Goal: Task Accomplishment & Management: Manage account settings

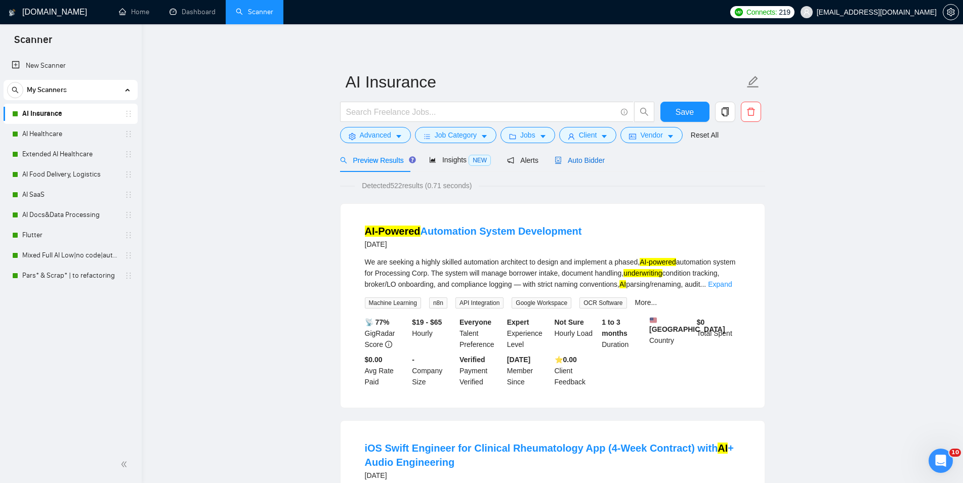
click at [574, 157] on span "Auto Bidder" at bounding box center [580, 160] width 50 height 8
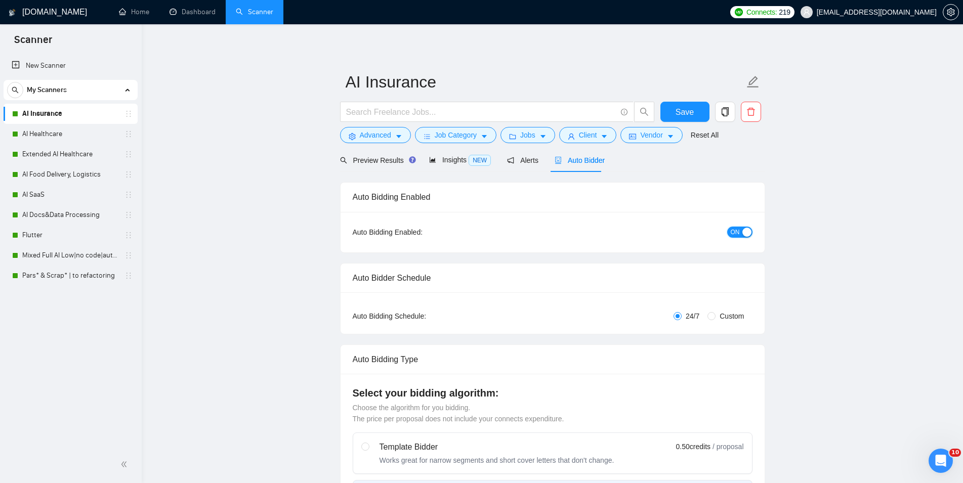
click at [734, 228] on span "ON" at bounding box center [735, 232] width 9 height 11
click at [690, 109] on span "Save" at bounding box center [685, 112] width 18 height 13
click at [72, 138] on link "AI Healthcare" at bounding box center [70, 134] width 96 height 20
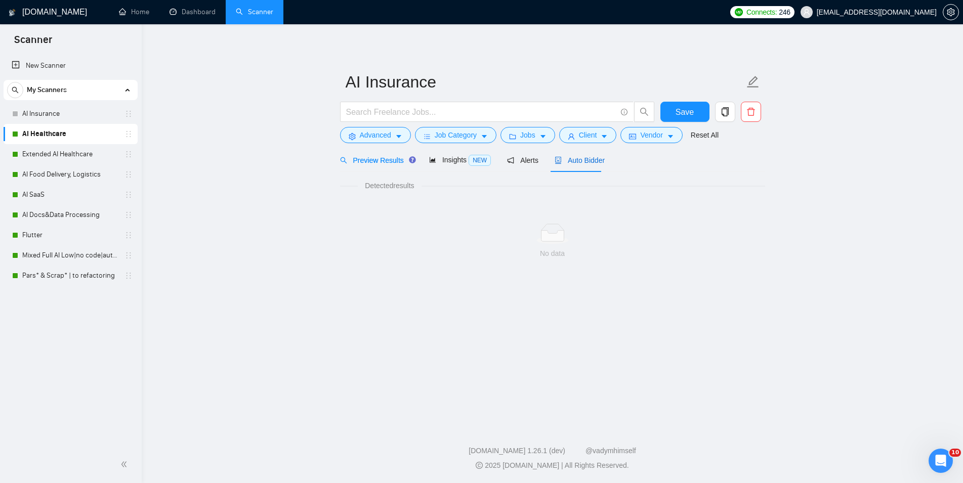
click at [578, 164] on span "Auto Bidder" at bounding box center [580, 160] width 50 height 8
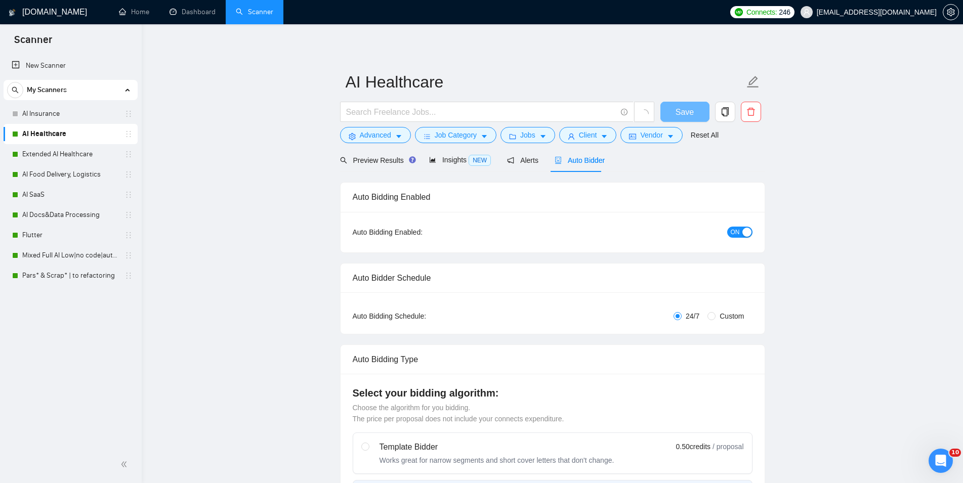
click at [743, 226] on div "ON" at bounding box center [685, 232] width 133 height 16
checkbox input "true"
click at [739, 228] on span "ON" at bounding box center [735, 232] width 9 height 11
click at [687, 109] on span "Save" at bounding box center [691, 112] width 18 height 13
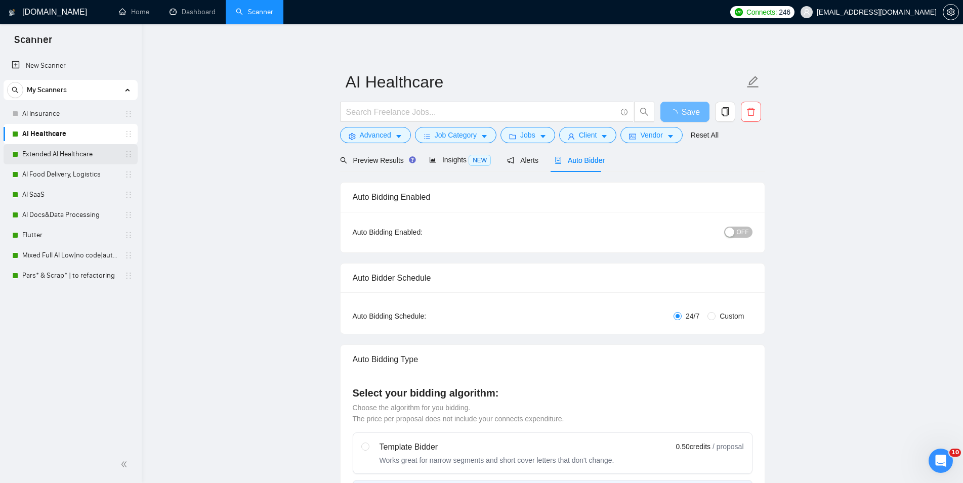
click at [73, 152] on link "Extended AI Healthcare" at bounding box center [70, 154] width 96 height 20
checkbox input "true"
click at [41, 153] on link "Extended AI Healthcare" at bounding box center [70, 154] width 96 height 20
click at [85, 152] on link "Extended AI Healthcare" at bounding box center [70, 154] width 96 height 20
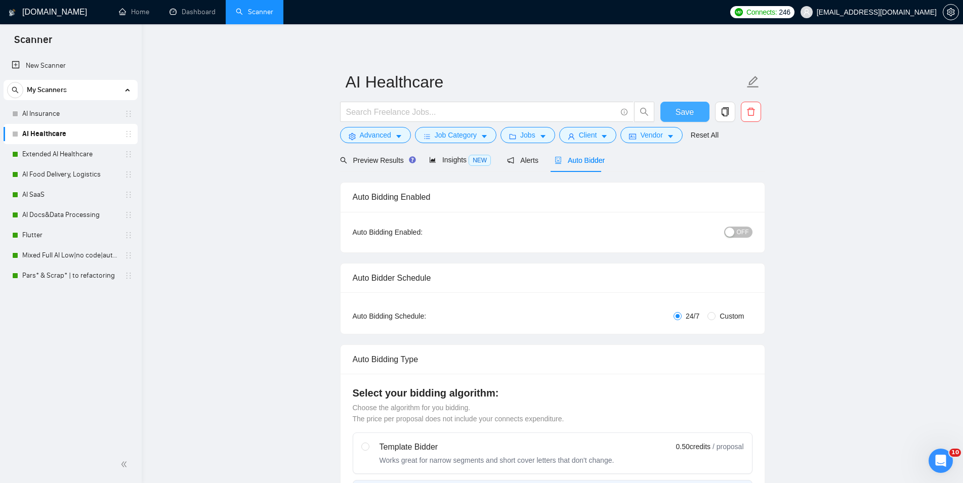
click at [683, 111] on span "Save" at bounding box center [685, 112] width 18 height 13
click at [78, 155] on link "Extended AI Healthcare" at bounding box center [70, 154] width 96 height 20
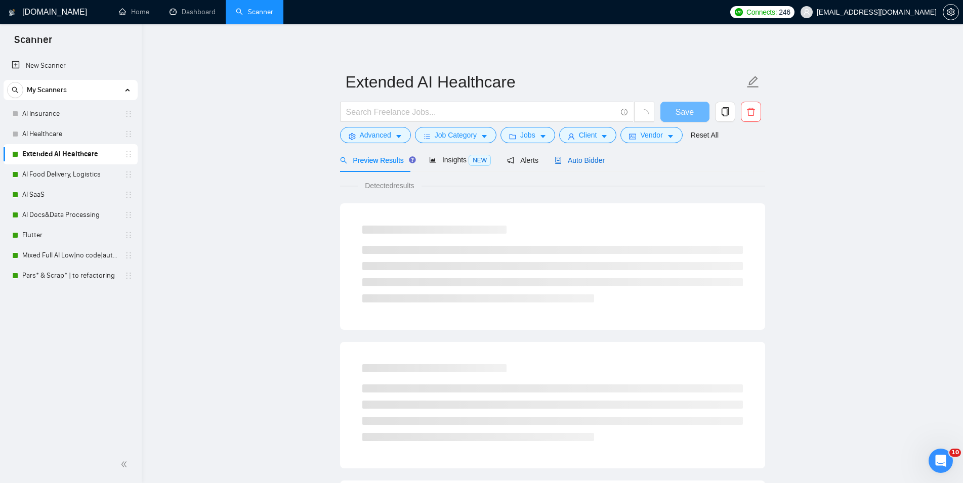
click at [585, 158] on span "Auto Bidder" at bounding box center [580, 160] width 50 height 8
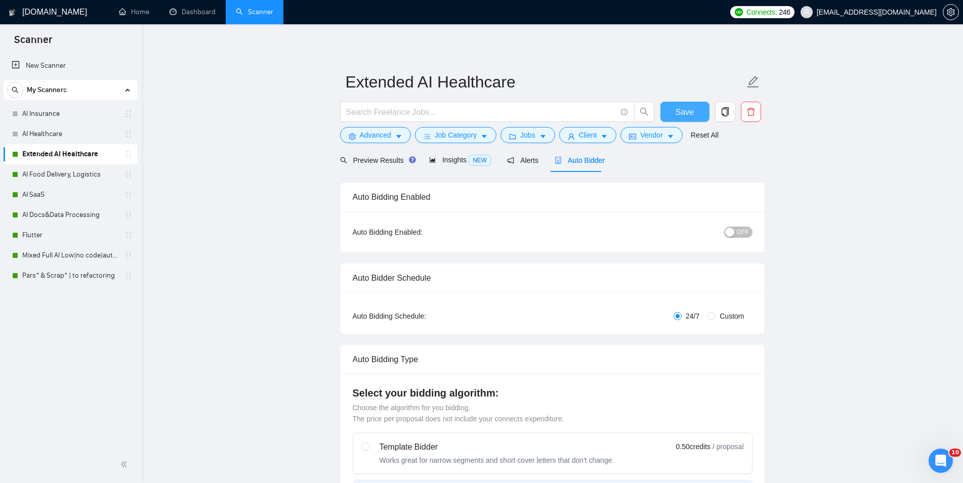
click at [691, 109] on span "Save" at bounding box center [685, 112] width 18 height 13
click at [51, 176] on link "AI Food Delivery, Logistics" at bounding box center [70, 174] width 96 height 20
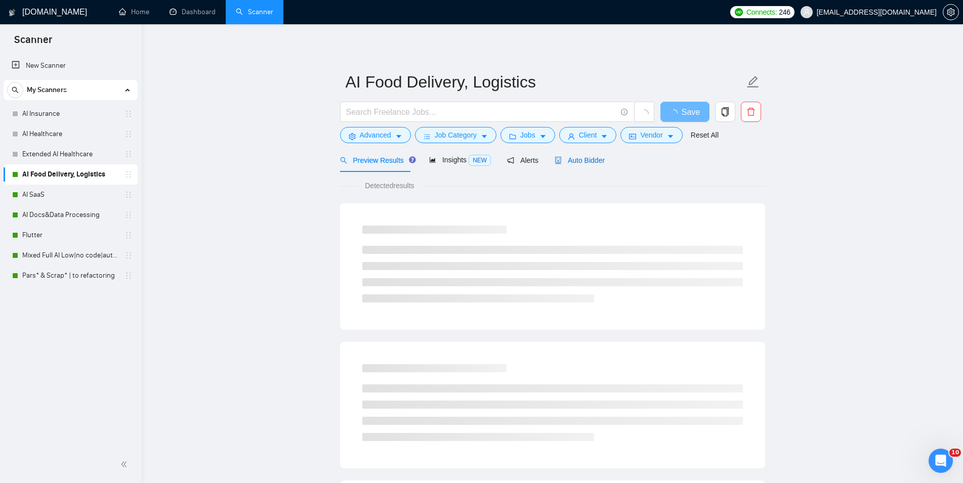
click at [597, 165] on div "Auto Bidder" at bounding box center [580, 160] width 50 height 11
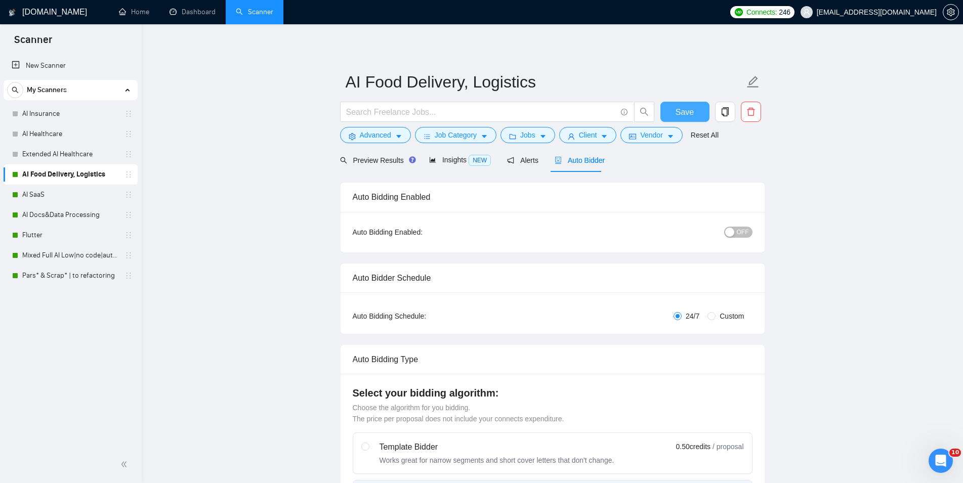
click at [694, 106] on span "Save" at bounding box center [685, 112] width 18 height 13
click at [54, 193] on link "AI SaaS" at bounding box center [70, 195] width 96 height 20
click at [575, 156] on span "Auto Bidder" at bounding box center [580, 160] width 50 height 8
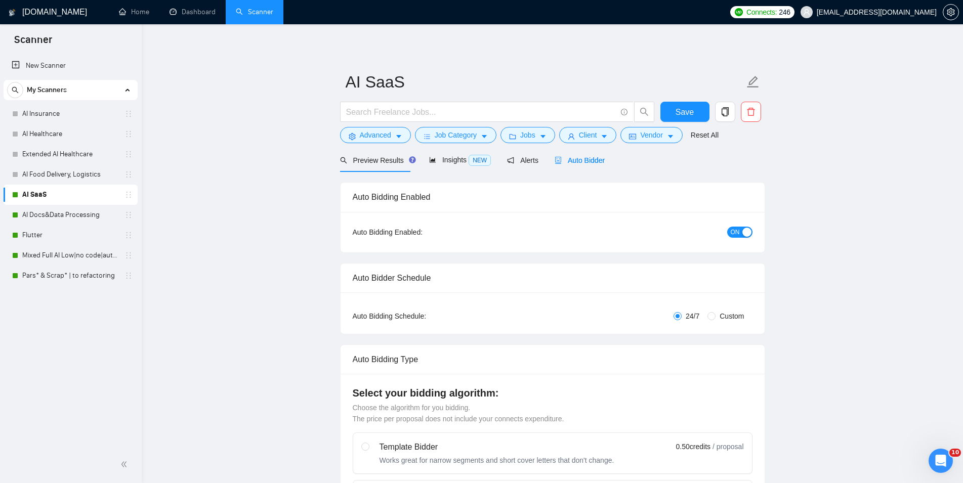
click at [733, 235] on span "ON" at bounding box center [735, 232] width 9 height 11
click at [688, 109] on span "Save" at bounding box center [685, 112] width 18 height 13
click at [80, 217] on link "AI Docs&Data Processing" at bounding box center [70, 215] width 96 height 20
click at [588, 159] on span "Auto Bidder" at bounding box center [580, 160] width 50 height 8
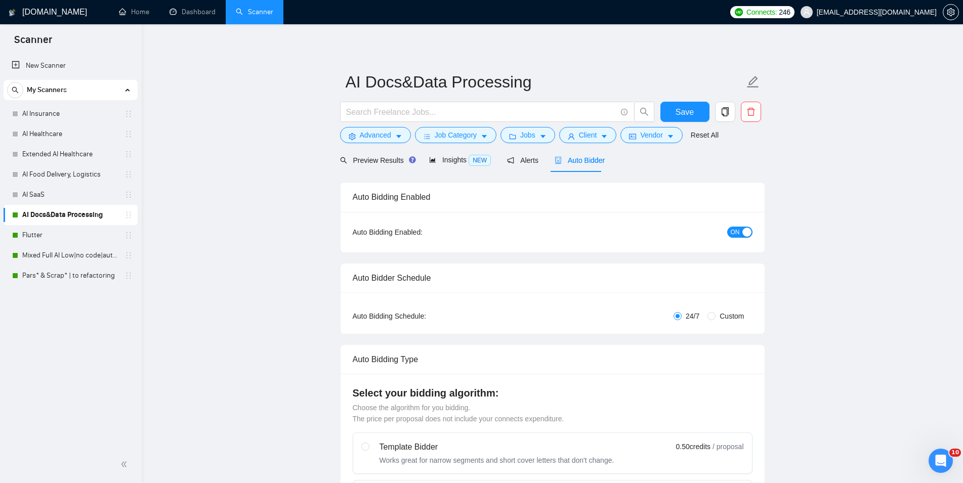
click at [743, 228] on div "button" at bounding box center [746, 232] width 9 height 9
click at [687, 110] on span "Save" at bounding box center [685, 112] width 18 height 13
click at [51, 239] on link "Flutter" at bounding box center [70, 235] width 96 height 20
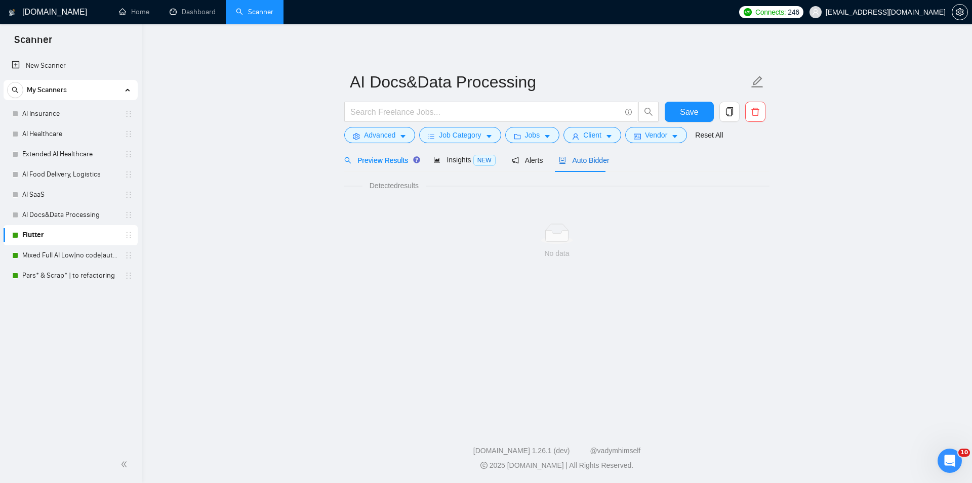
click at [571, 163] on span "Auto Bidder" at bounding box center [584, 160] width 50 height 8
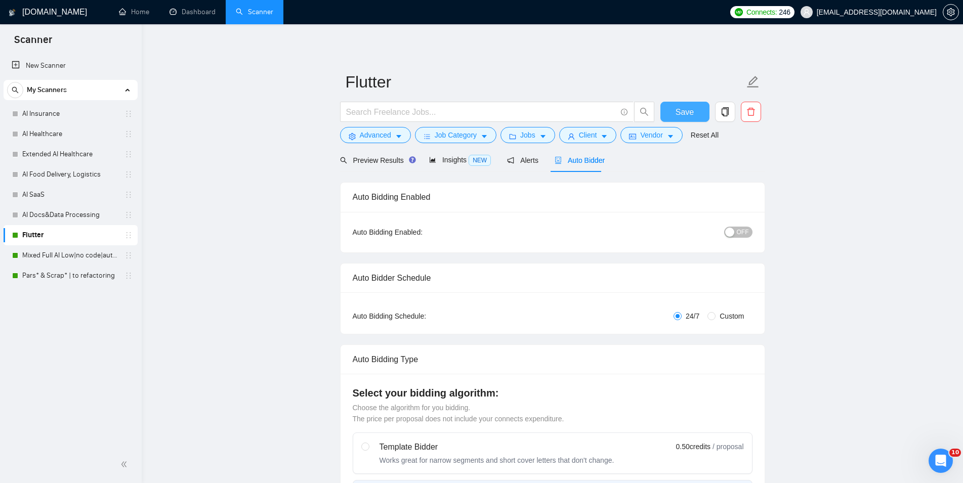
click at [680, 112] on span "Save" at bounding box center [685, 112] width 18 height 13
click at [48, 254] on link "Mixed Full AI Low|no code|automations" at bounding box center [70, 255] width 96 height 20
click at [565, 155] on div "Auto Bidder" at bounding box center [580, 160] width 50 height 11
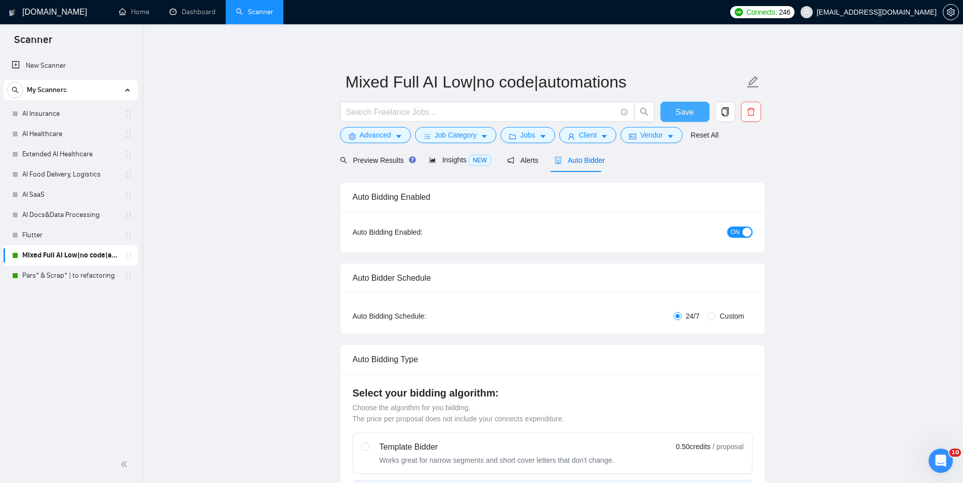
click at [731, 230] on span "ON" at bounding box center [735, 232] width 9 height 11
checkbox input "true"
click at [687, 116] on span "Save" at bounding box center [685, 112] width 18 height 13
click at [65, 281] on link "Pars* & Scrap* | to refactoring" at bounding box center [70, 276] width 96 height 20
checkbox input "true"
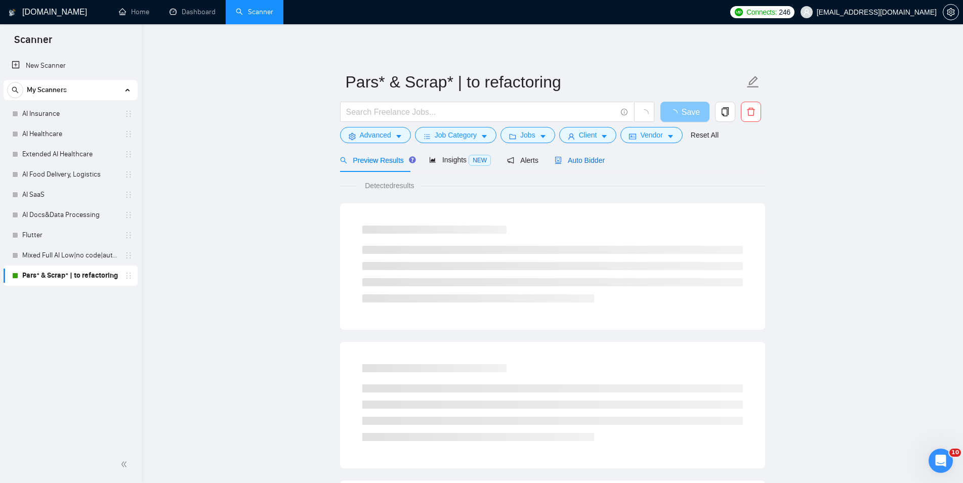
click at [572, 156] on span "Auto Bidder" at bounding box center [580, 160] width 50 height 8
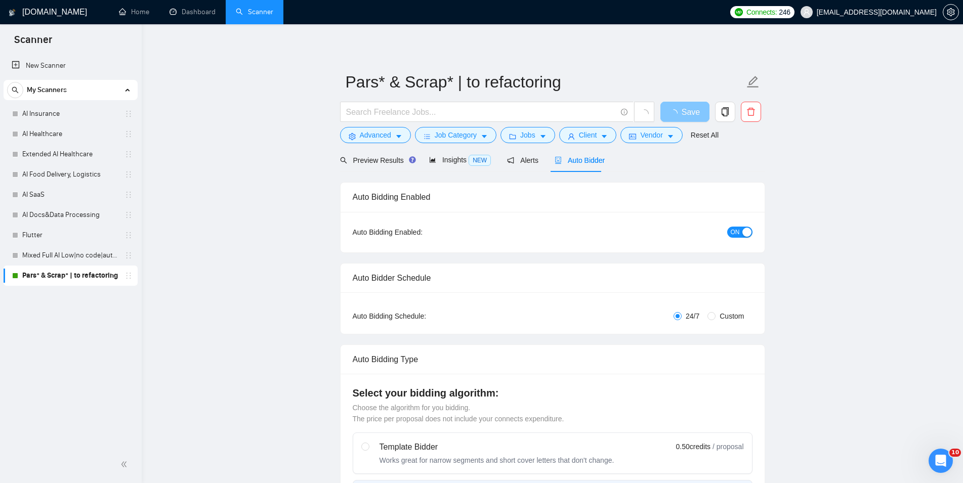
click at [745, 230] on div "button" at bounding box center [746, 232] width 9 height 9
click at [675, 109] on button "Save" at bounding box center [684, 112] width 49 height 20
click at [185, 16] on link "Dashboard" at bounding box center [193, 12] width 46 height 9
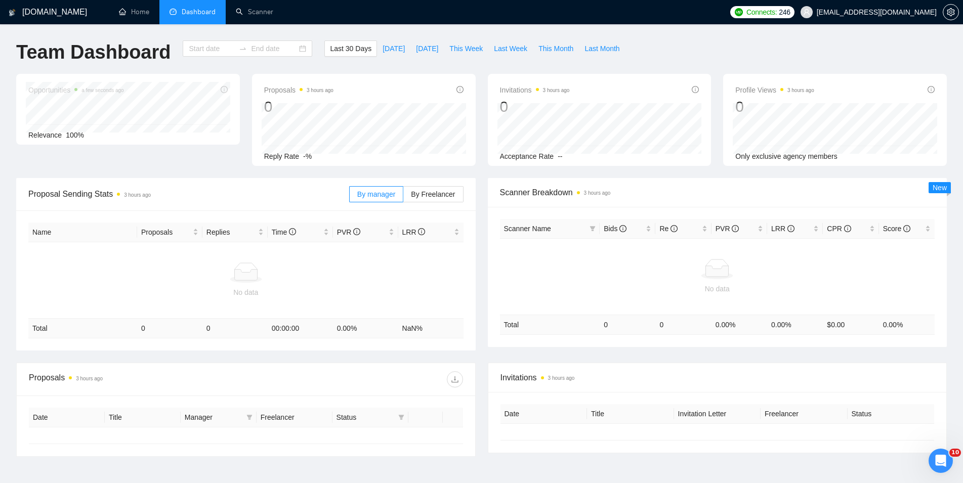
type input "[DATE]"
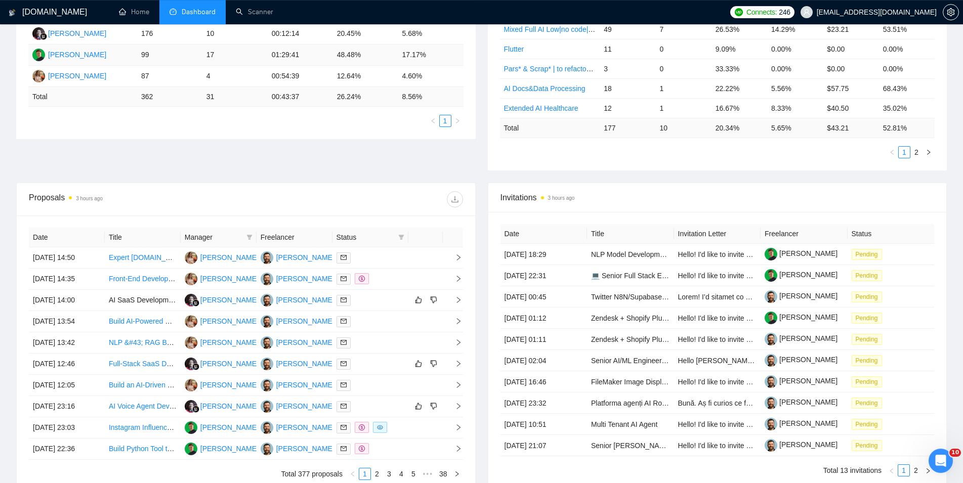
scroll to position [258, 0]
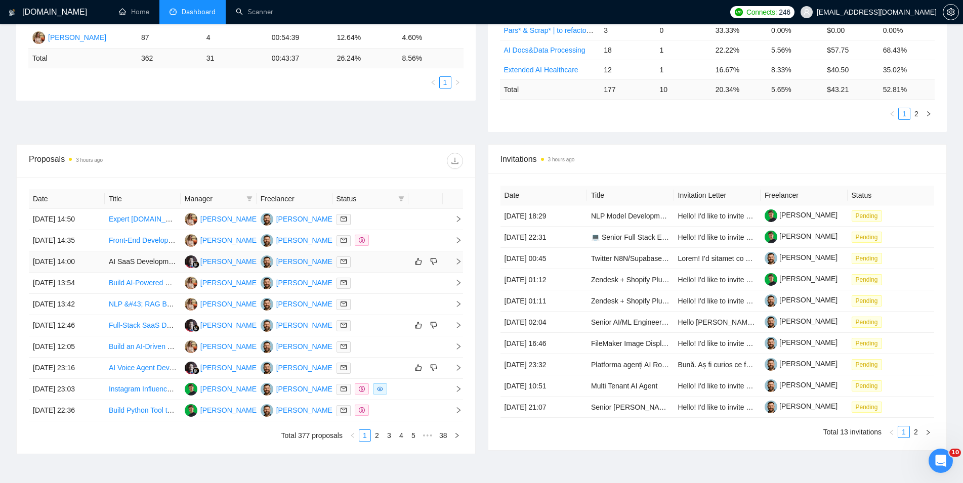
click at [149, 264] on td "AI SaaS Development Partner for Marketing Automation" at bounding box center [143, 262] width 76 height 21
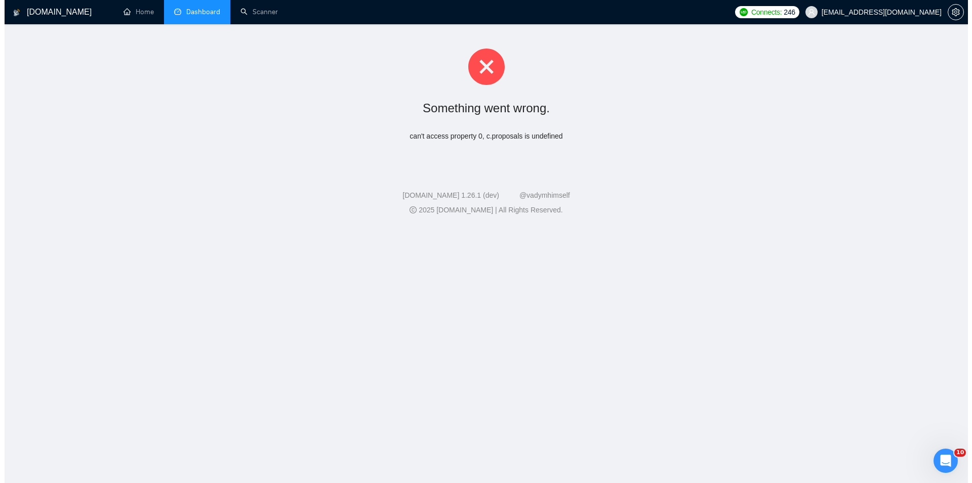
scroll to position [0, 0]
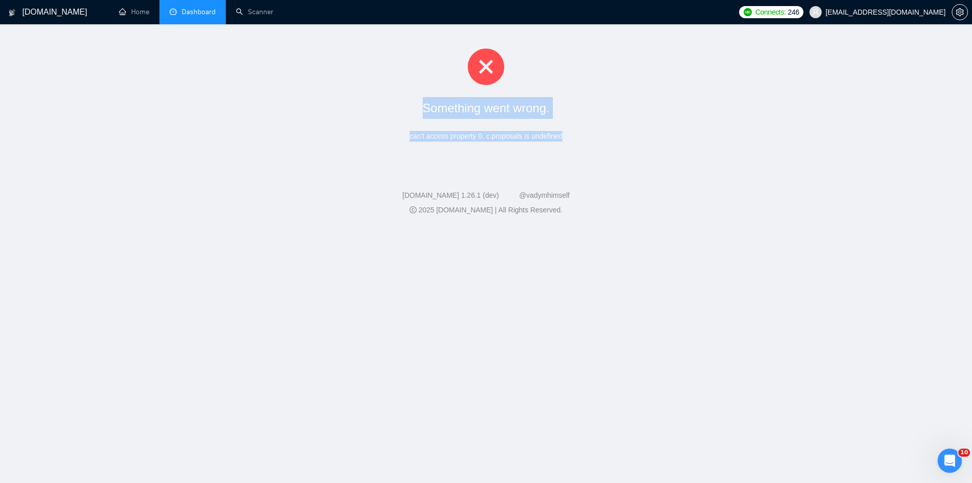
drag, startPoint x: 567, startPoint y: 138, endPoint x: 408, endPoint y: 112, distance: 160.6
click at [408, 112] on div "Something went wrong. can't access property 0, c.proposals is undefined" at bounding box center [486, 95] width 972 height 142
click at [189, 14] on span "Dashboard" at bounding box center [199, 12] width 34 height 9
click at [193, 11] on span "Dashboard" at bounding box center [199, 12] width 34 height 9
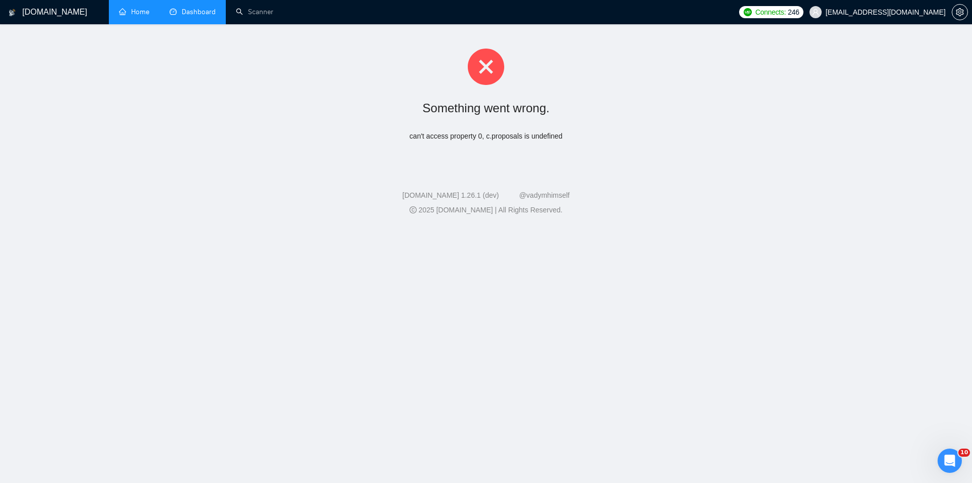
click at [123, 16] on link "Home" at bounding box center [134, 12] width 30 height 9
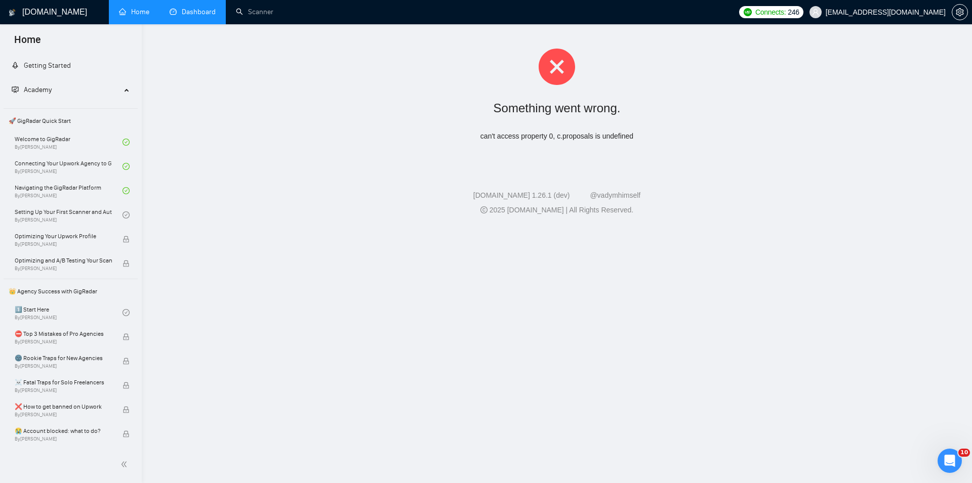
click at [205, 16] on link "Dashboard" at bounding box center [193, 12] width 46 height 9
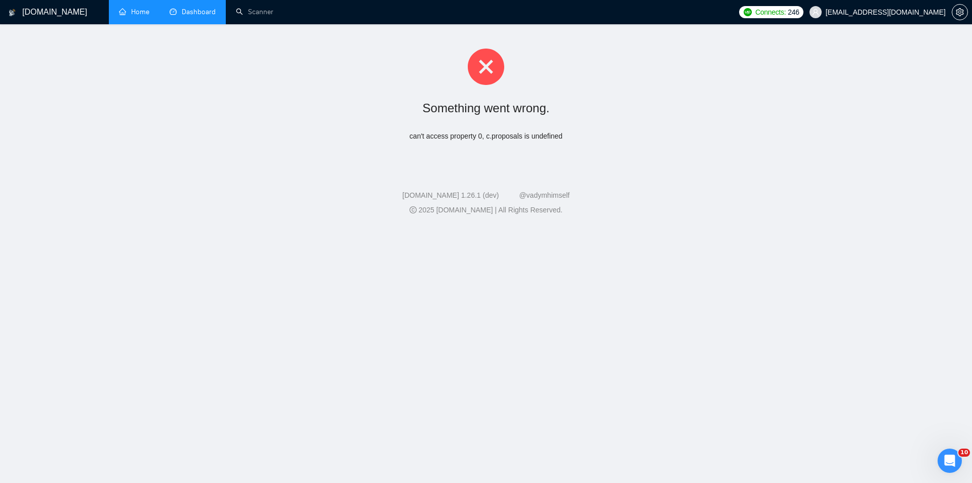
click at [205, 17] on li "Dashboard" at bounding box center [192, 12] width 66 height 24
click at [144, 8] on link "Home" at bounding box center [134, 12] width 30 height 9
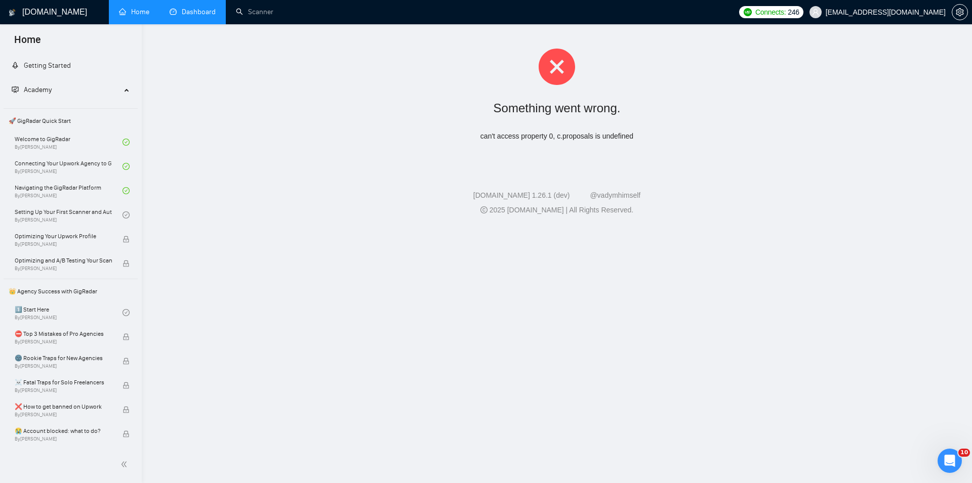
click at [216, 11] on link "Dashboard" at bounding box center [193, 12] width 46 height 9
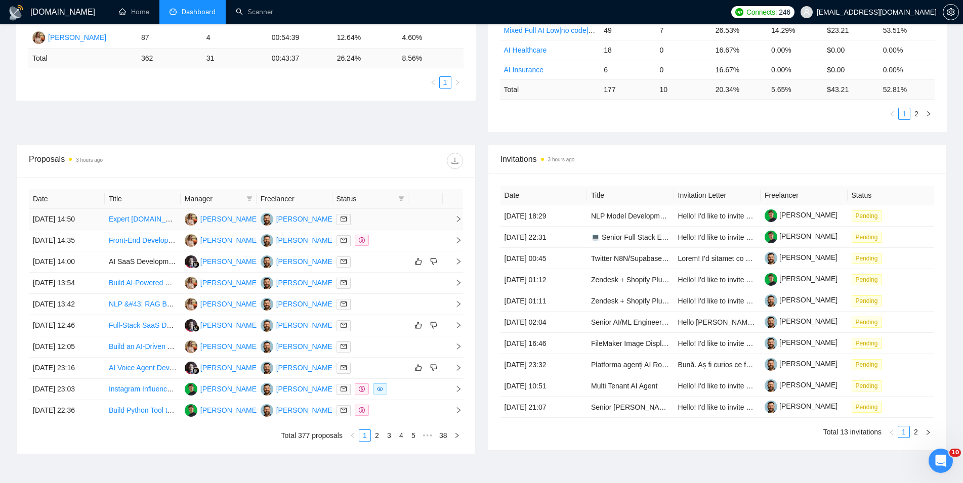
click at [104, 217] on td "[DATE] 14:50" at bounding box center [67, 219] width 76 height 21
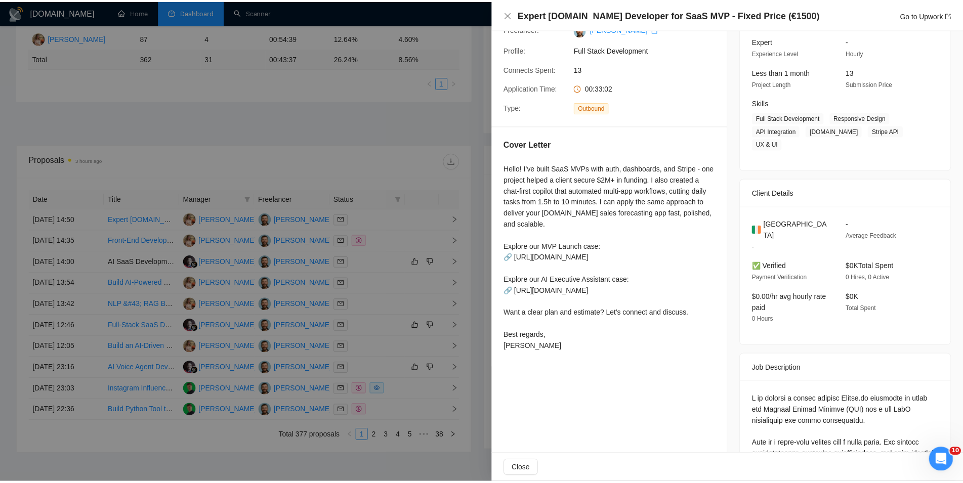
scroll to position [115, 0]
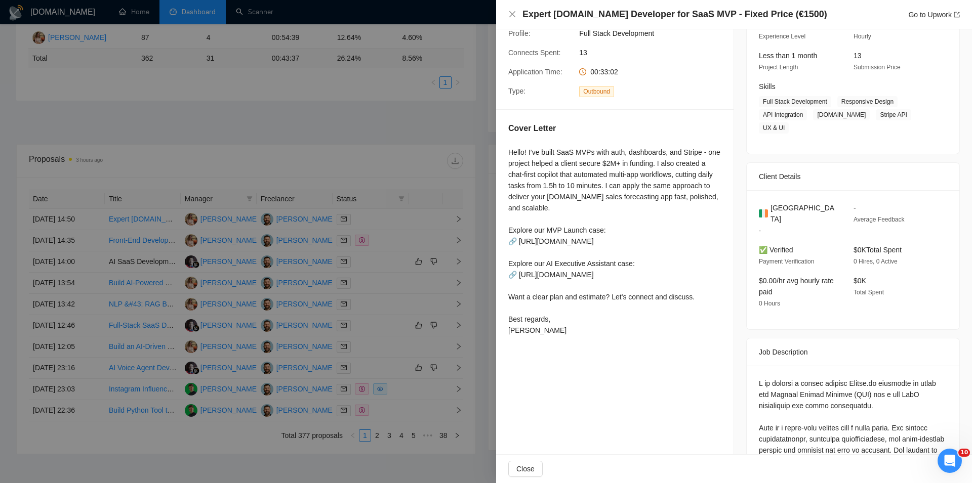
click at [11, 245] on div at bounding box center [486, 241] width 972 height 483
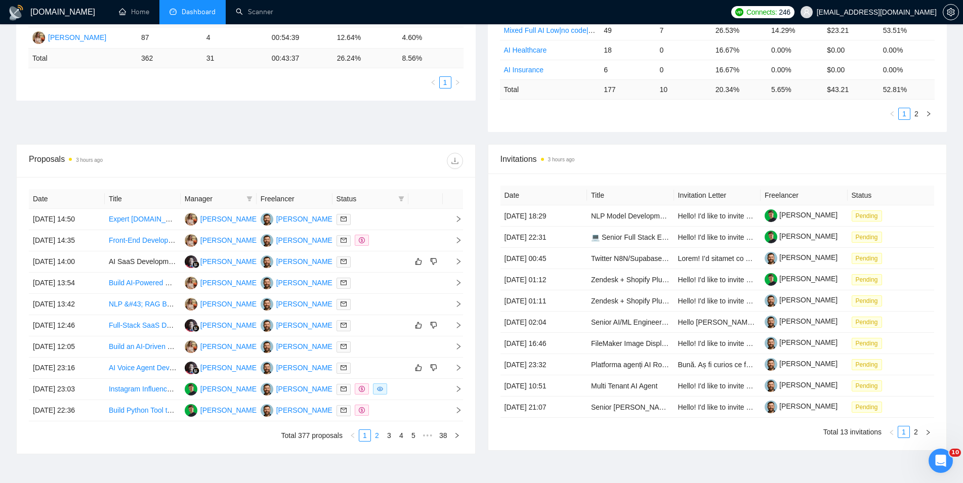
click at [374, 434] on link "2" at bounding box center [376, 435] width 11 height 11
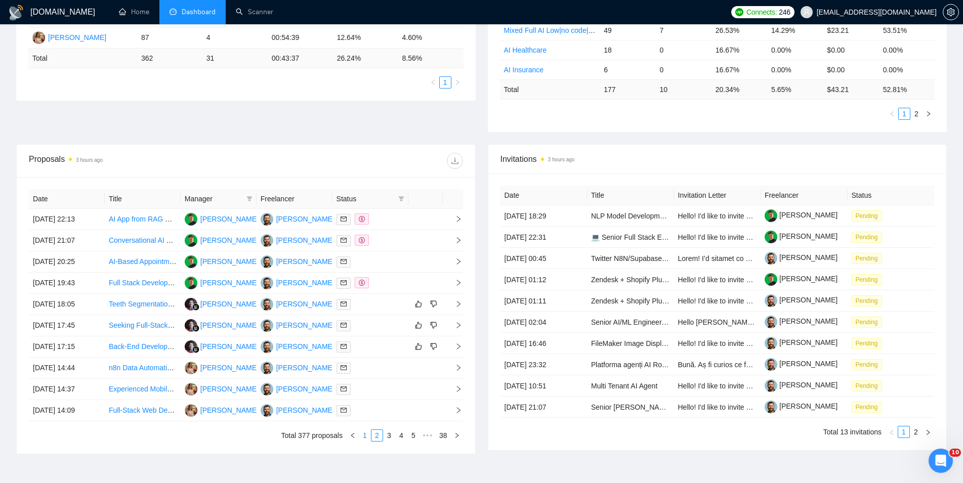
click at [363, 434] on link "1" at bounding box center [364, 435] width 11 height 11
